Goal: Navigation & Orientation: Find specific page/section

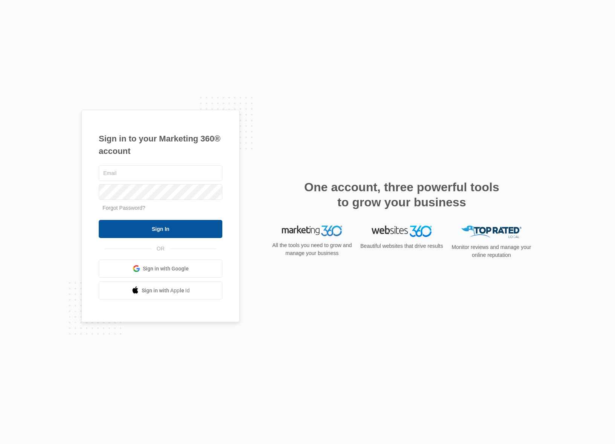
type input "[EMAIL_ADDRESS][DOMAIN_NAME]"
click at [150, 233] on input "Sign In" at bounding box center [161, 229] width 124 height 18
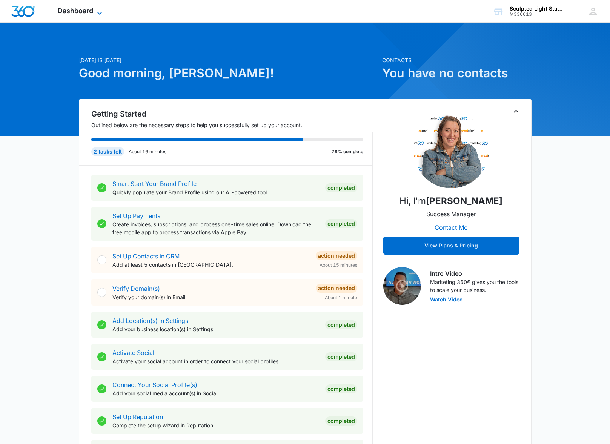
click at [89, 14] on span "Dashboard" at bounding box center [75, 11] width 35 height 8
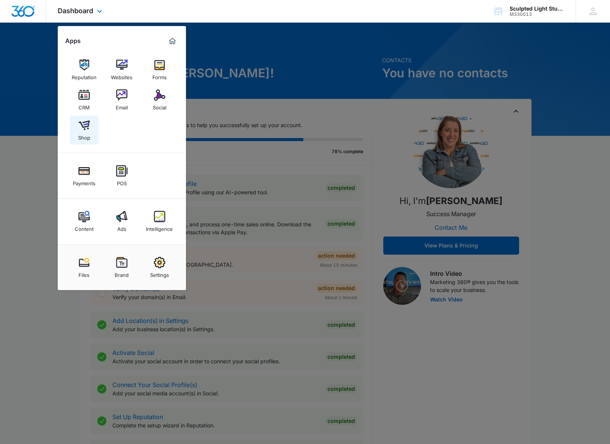
click at [93, 123] on link "Shop" at bounding box center [84, 130] width 29 height 29
